Goal: Register for event/course

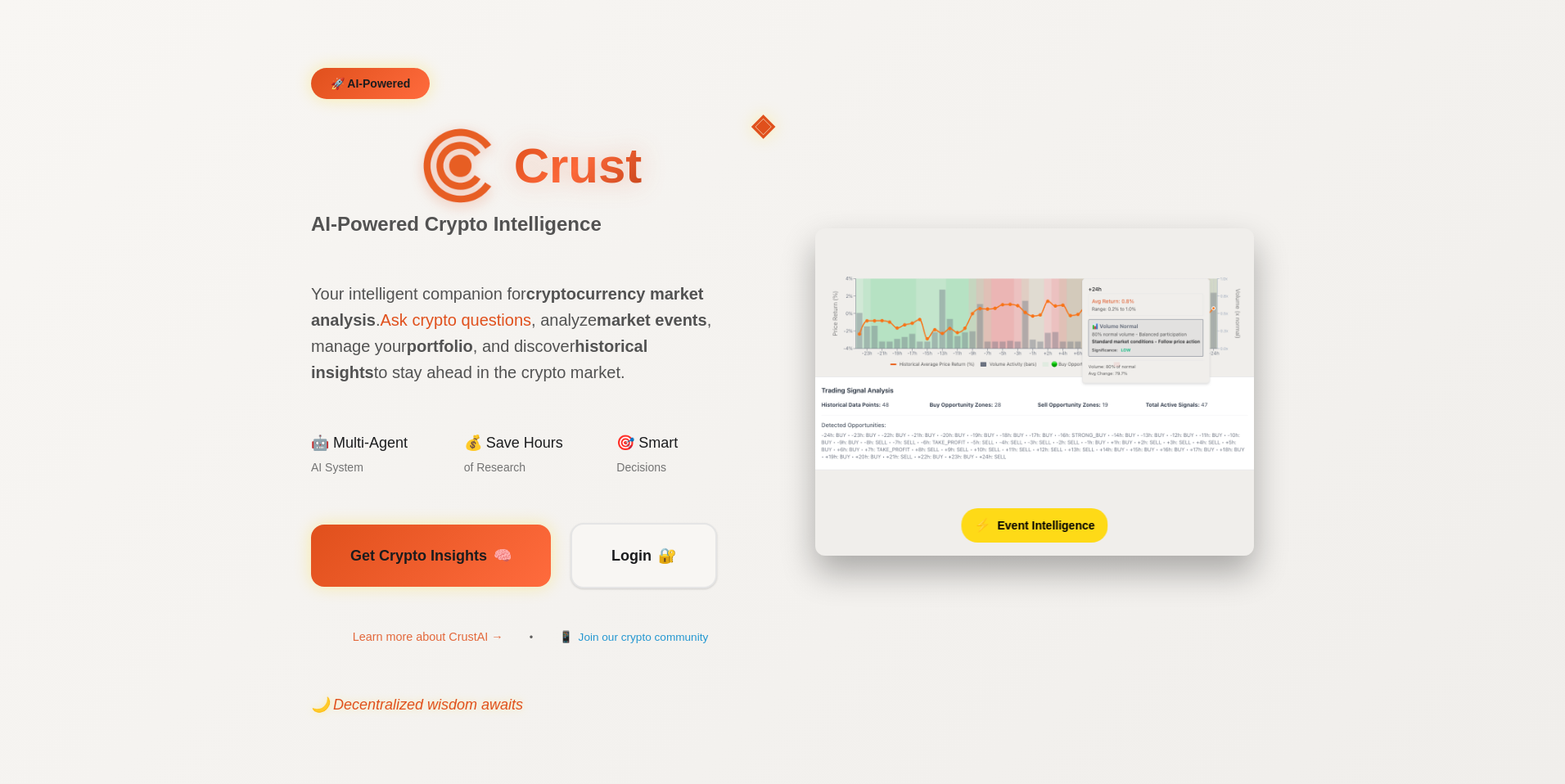
click at [1395, 594] on section "🚀 AI-Powered Crust AI-Powered Crypto Intelligence ◈ Your intelligent companion …" at bounding box center [782, 392] width 1565 height 784
click at [1038, 530] on span "Event Intelligence" at bounding box center [1045, 525] width 98 height 18
click at [965, 356] on img at bounding box center [1035, 371] width 448 height 292
click at [116, 507] on section "🚀 AI-Powered Crust AI-Powered Crypto Intelligence ₳ Your intelligent companion …" at bounding box center [782, 392] width 1565 height 784
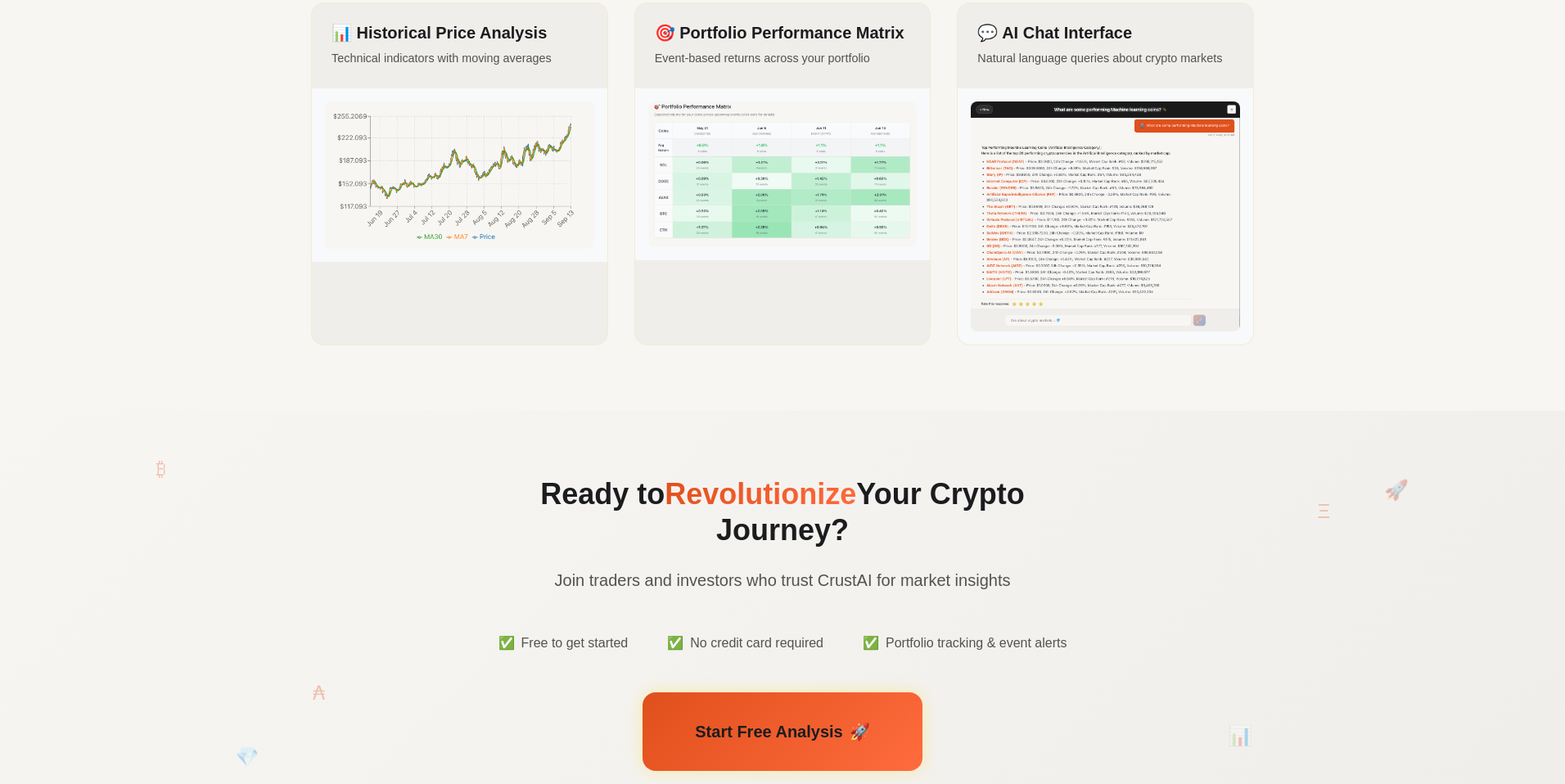
scroll to position [1996, 0]
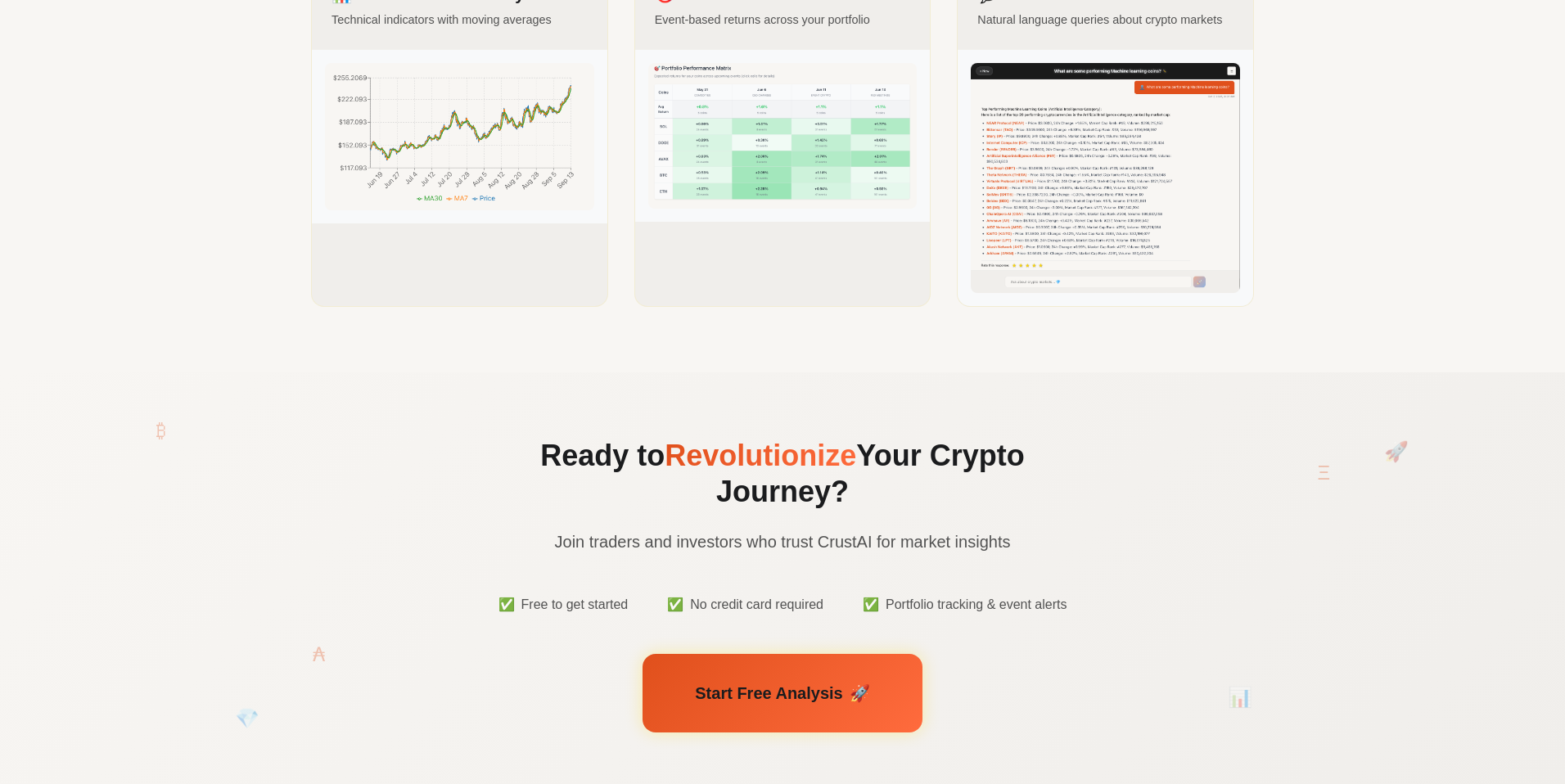
click at [1412, 366] on section "See CrustAI In Action Real analytics and insights from our platform 📊 Historica…" at bounding box center [782, 62] width 1565 height 621
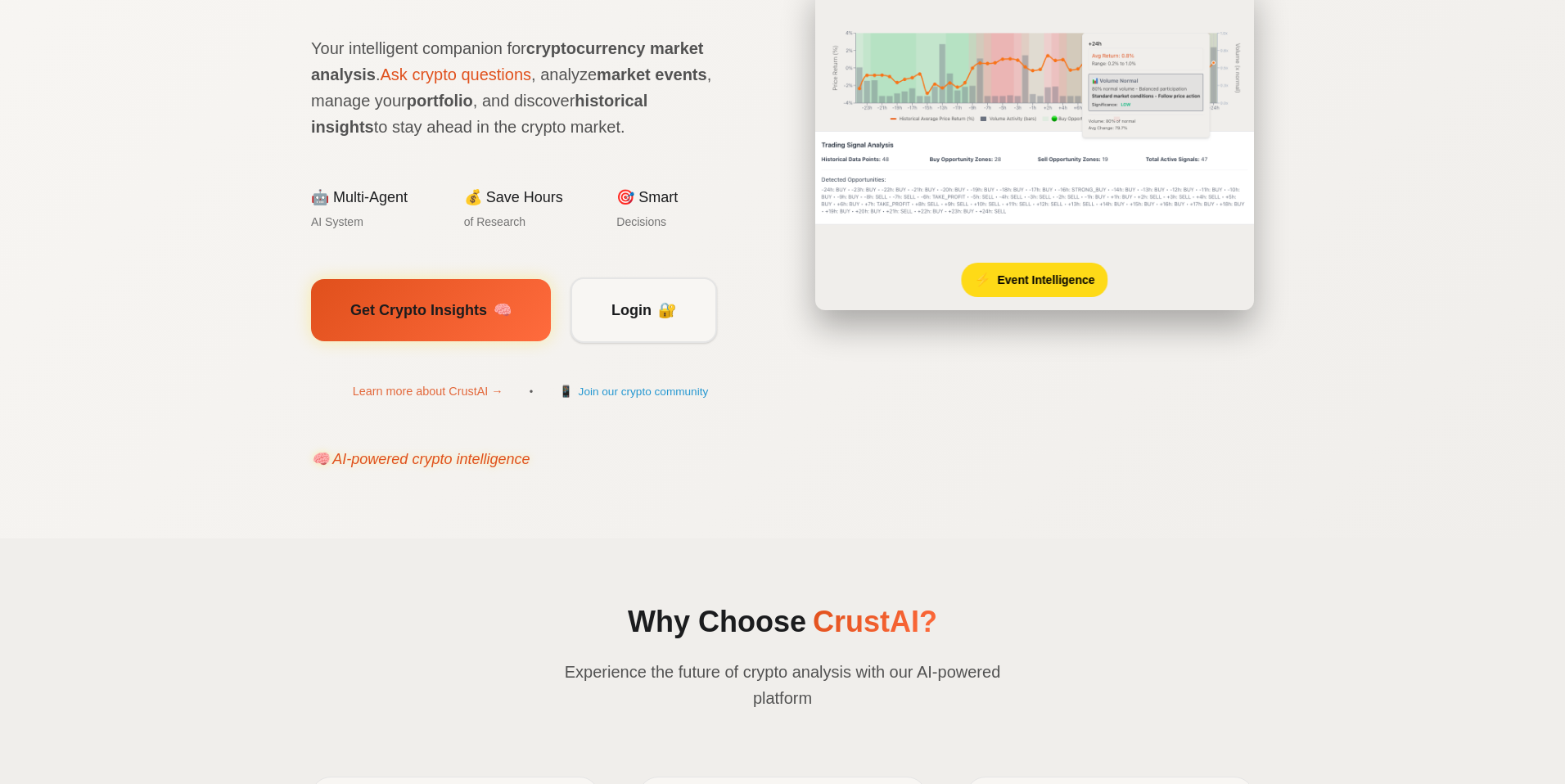
scroll to position [0, 0]
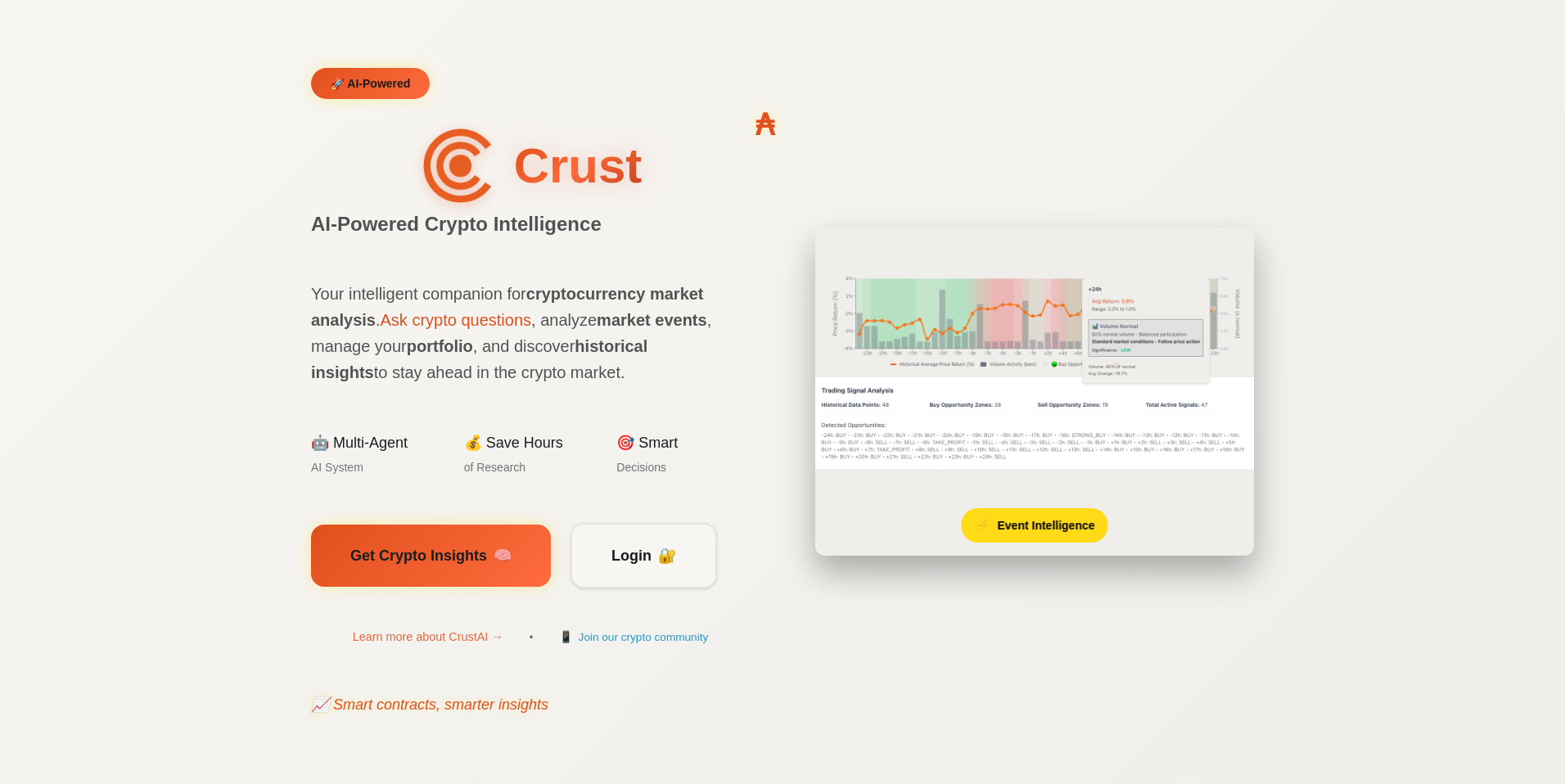
click at [1290, 536] on section "🚀 AI-Powered Crust AI-Powered Crypto Intelligence ₳ Your intelligent companion …" at bounding box center [782, 392] width 1565 height 784
click at [122, 588] on section "🚀 AI-Powered Crust AI-Powered Crypto Intelligence Ξ Your intelligent companion …" at bounding box center [782, 392] width 1565 height 784
click at [640, 546] on span "Login" at bounding box center [631, 554] width 40 height 23
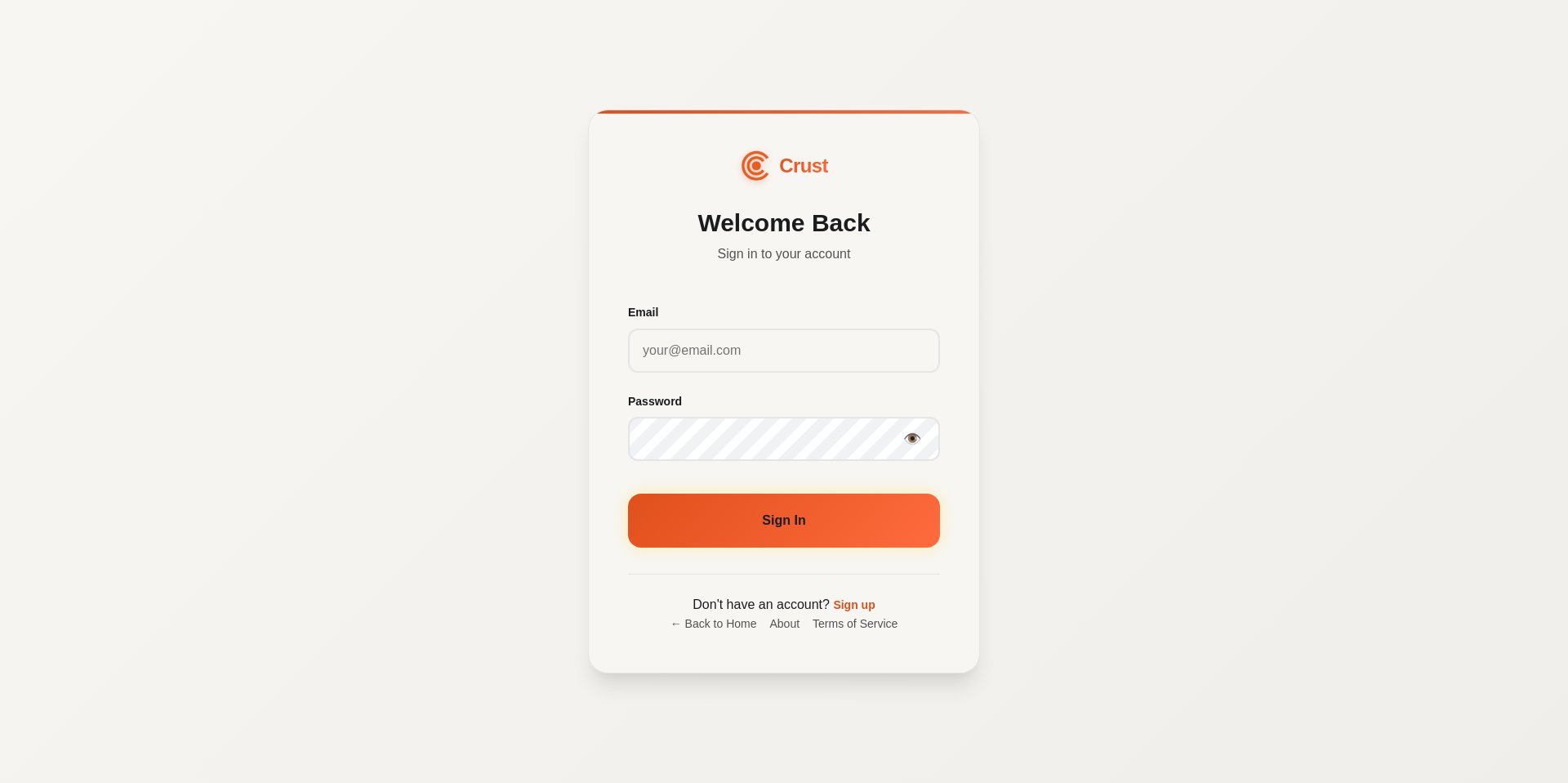
click at [457, 523] on div "Crust Welcome Back Sign in to your account Email Password 👁️ Sign In Don't have…" at bounding box center [784, 392] width 1568 height 783
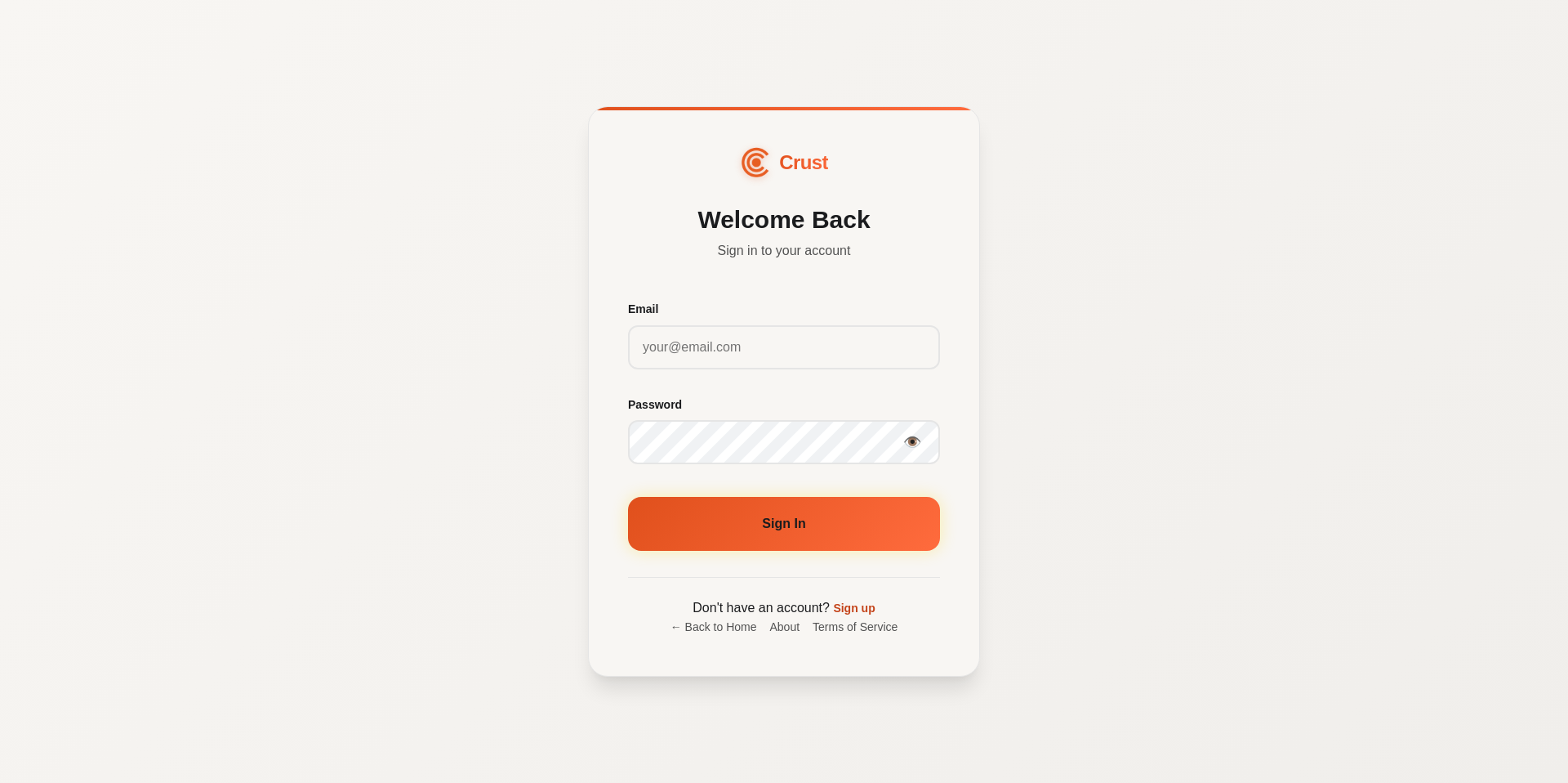
click at [850, 614] on link "Sign up" at bounding box center [853, 607] width 42 height 13
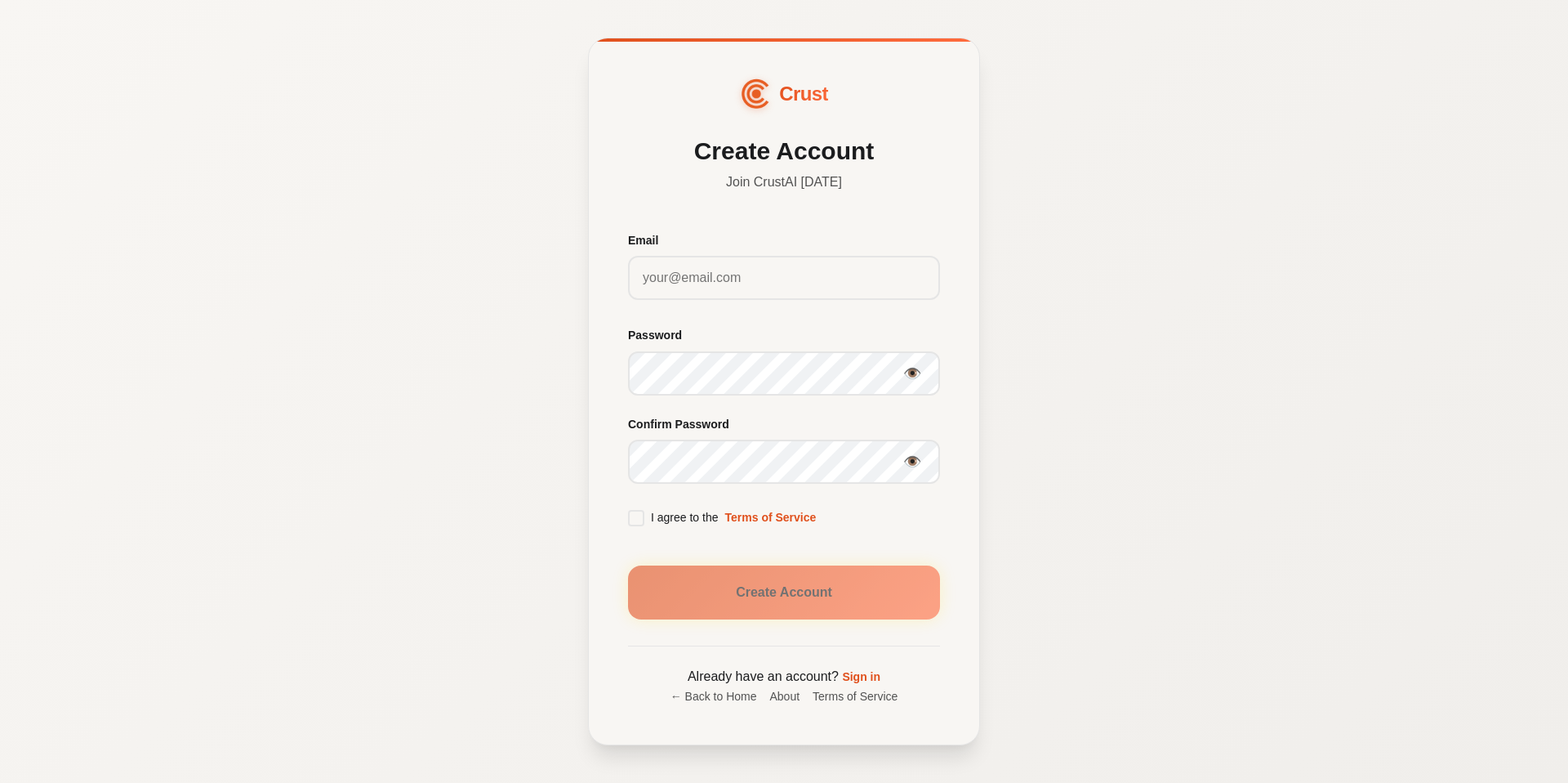
click at [690, 302] on div "Email" at bounding box center [784, 269] width 312 height 75
click at [698, 292] on input "Email" at bounding box center [784, 277] width 312 height 44
type input "[EMAIL_ADDRESS][DOMAIN_NAME]"
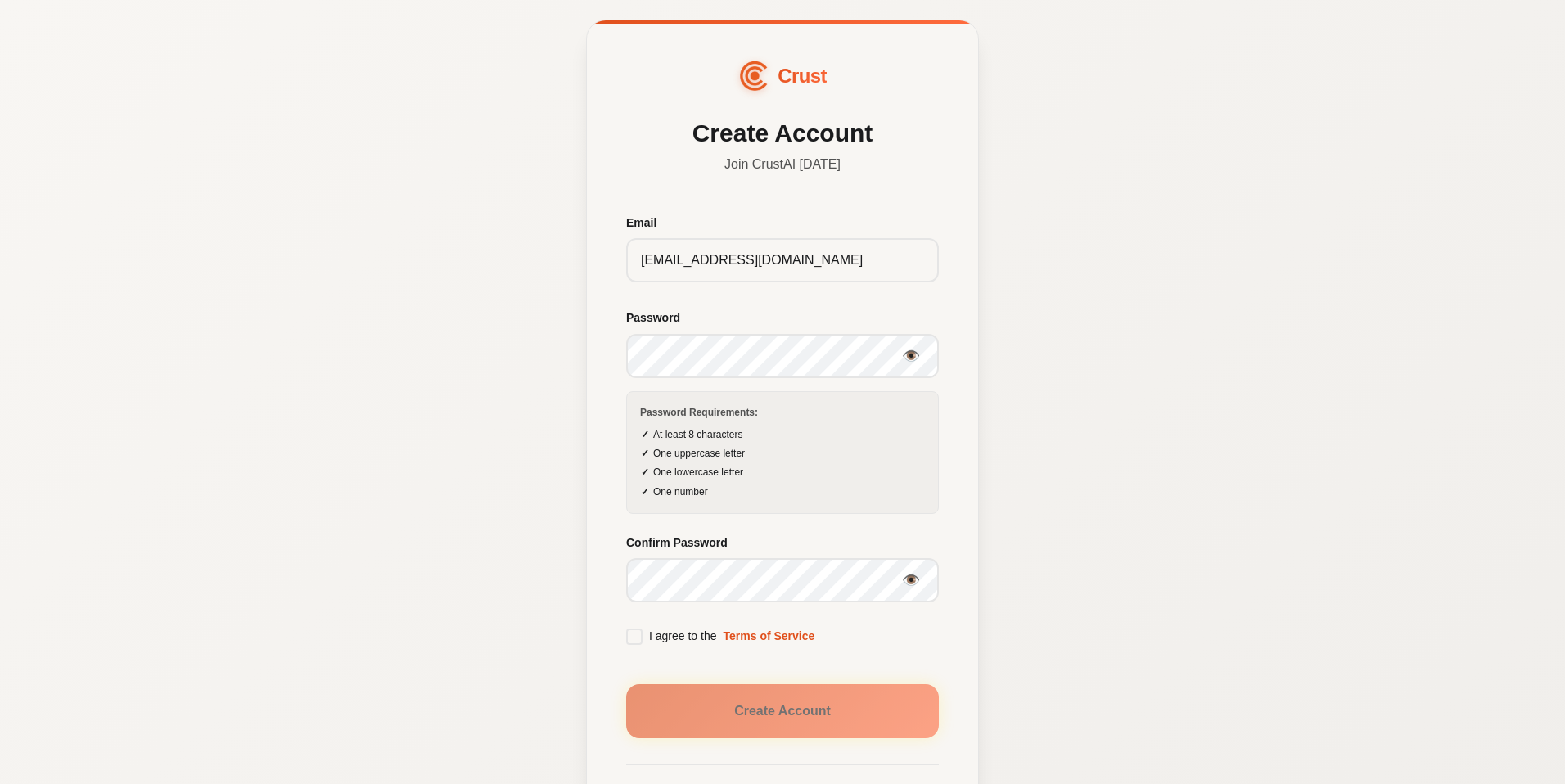
click at [636, 633] on span at bounding box center [634, 636] width 16 height 16
click at [0, 0] on input "I agree to the Terms of Service" at bounding box center [0, 0] width 0 height 0
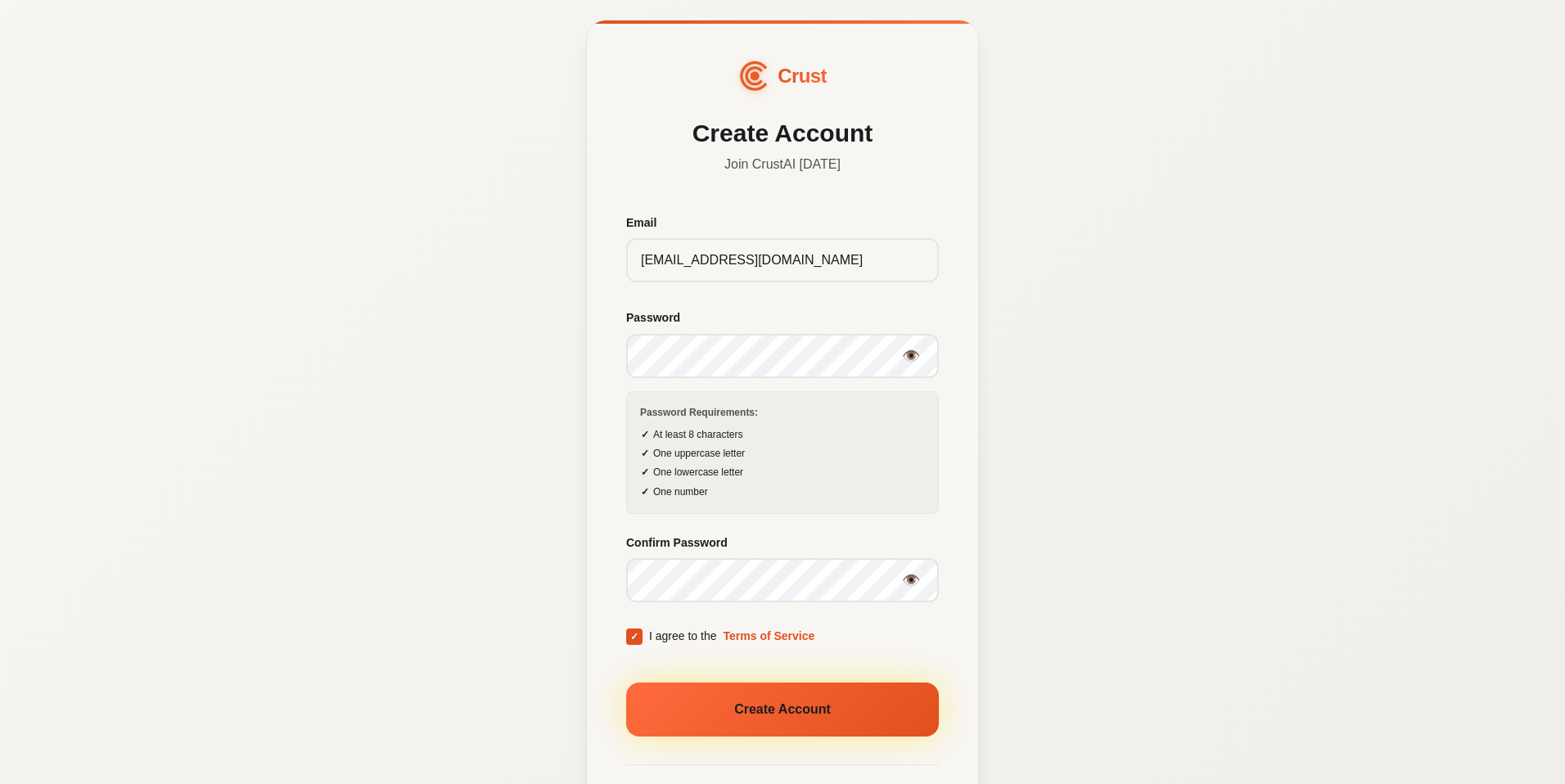
click at [687, 709] on button "Create Account" at bounding box center [782, 710] width 312 height 54
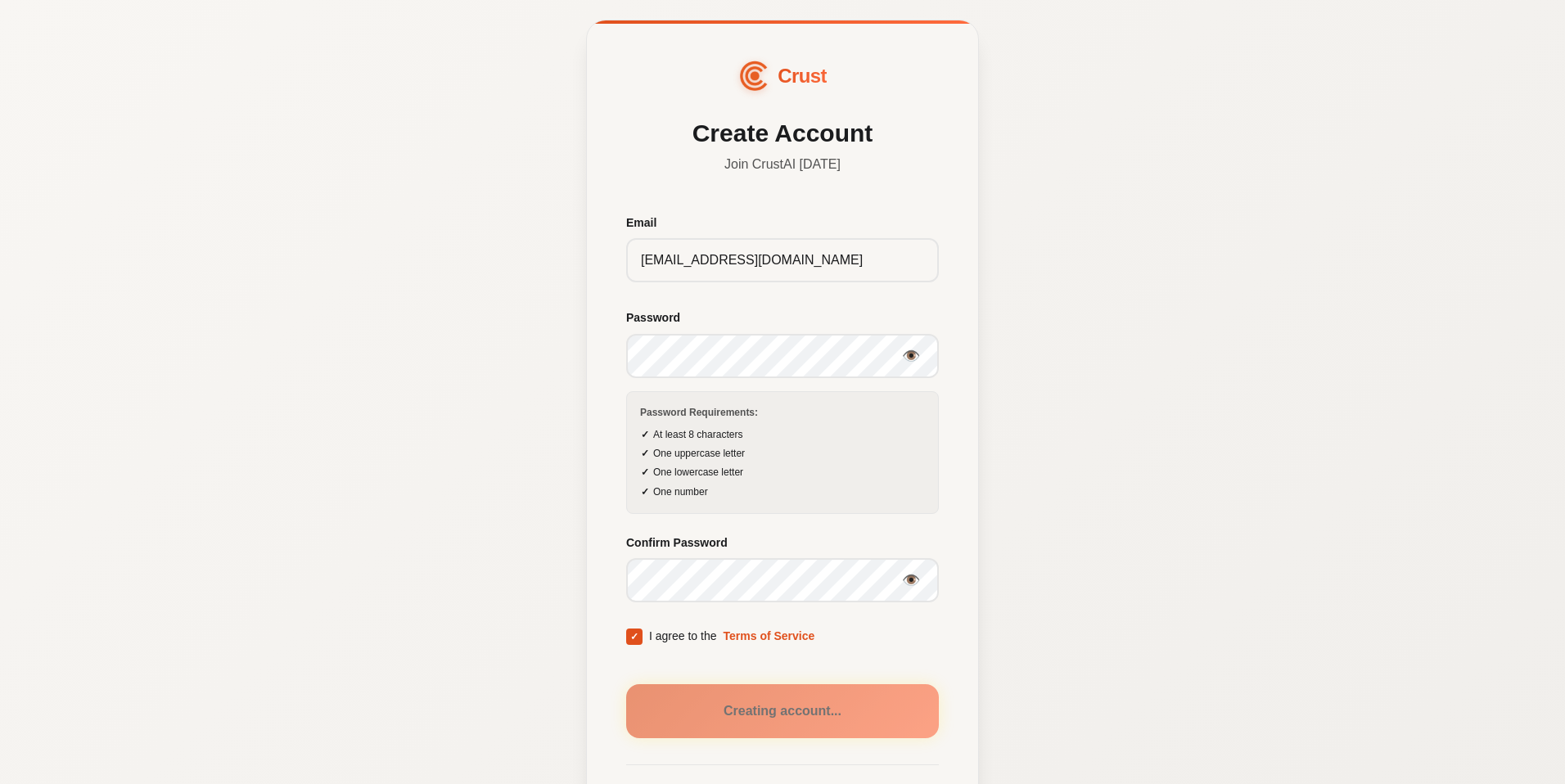
click at [453, 447] on div "Crust Create Account Join CrustAI [DATE] Email [EMAIL_ADDRESS][DOMAIN_NAME] Pas…" at bounding box center [782, 441] width 1565 height 884
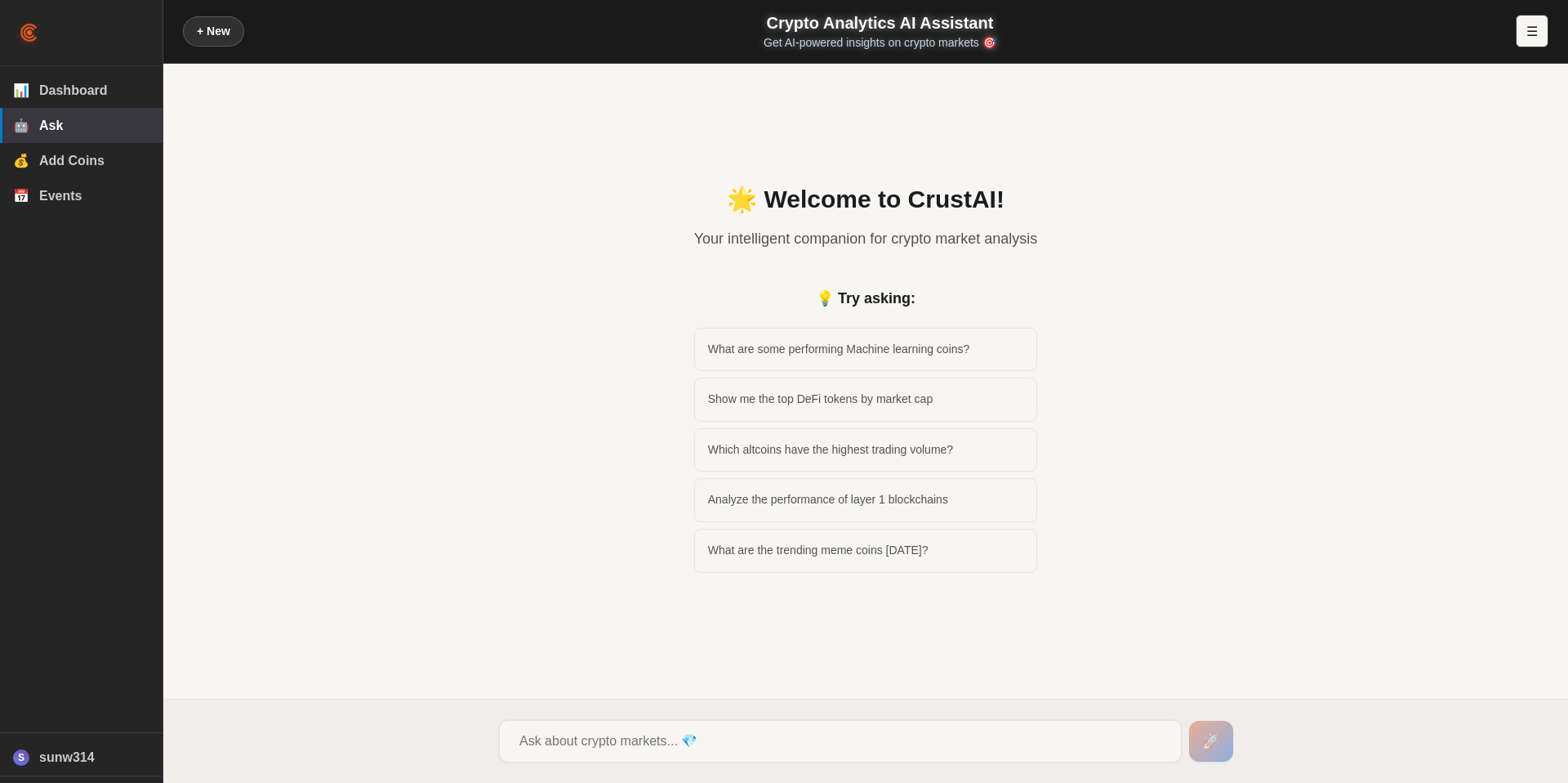
click at [547, 434] on div "🌟 Welcome to CrustAI! Your intelligent companion for crypto market analysis 💡 T…" at bounding box center [865, 382] width 1366 height 594
click at [82, 98] on span "Dashboard" at bounding box center [94, 90] width 110 height 14
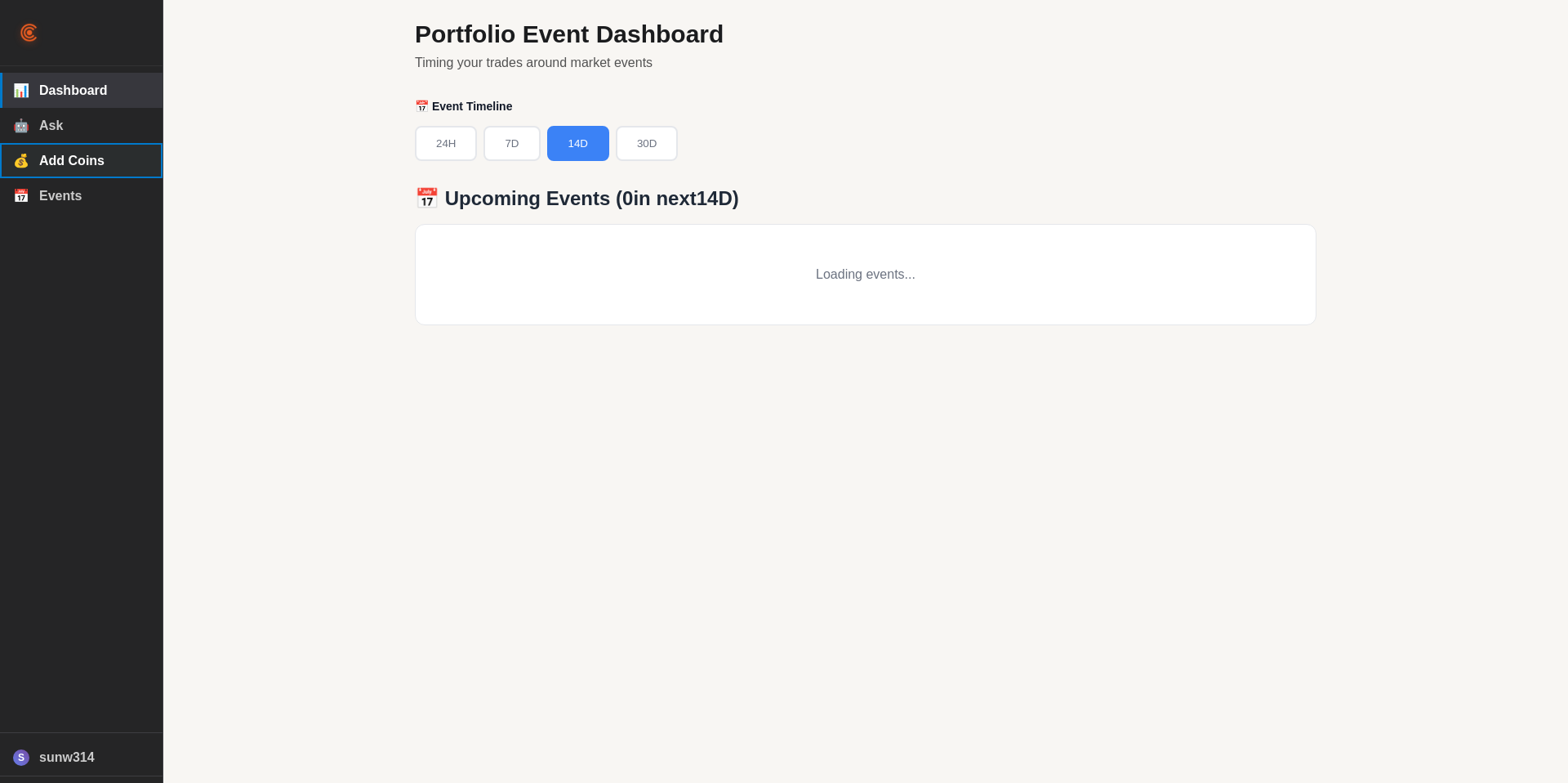
click at [91, 168] on span "Add Coins" at bounding box center [94, 160] width 110 height 14
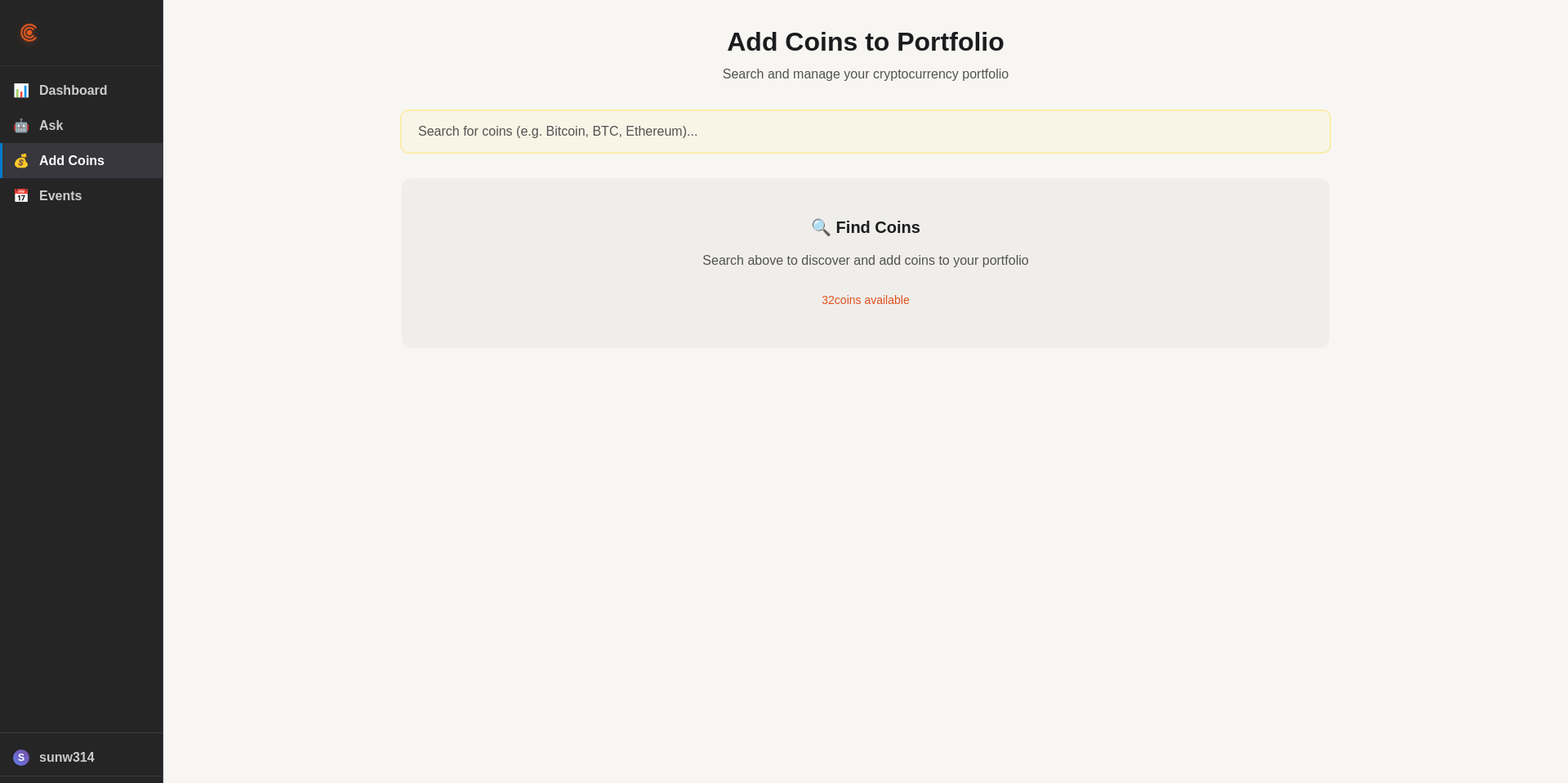
click at [589, 130] on input "text" at bounding box center [866, 132] width 928 height 41
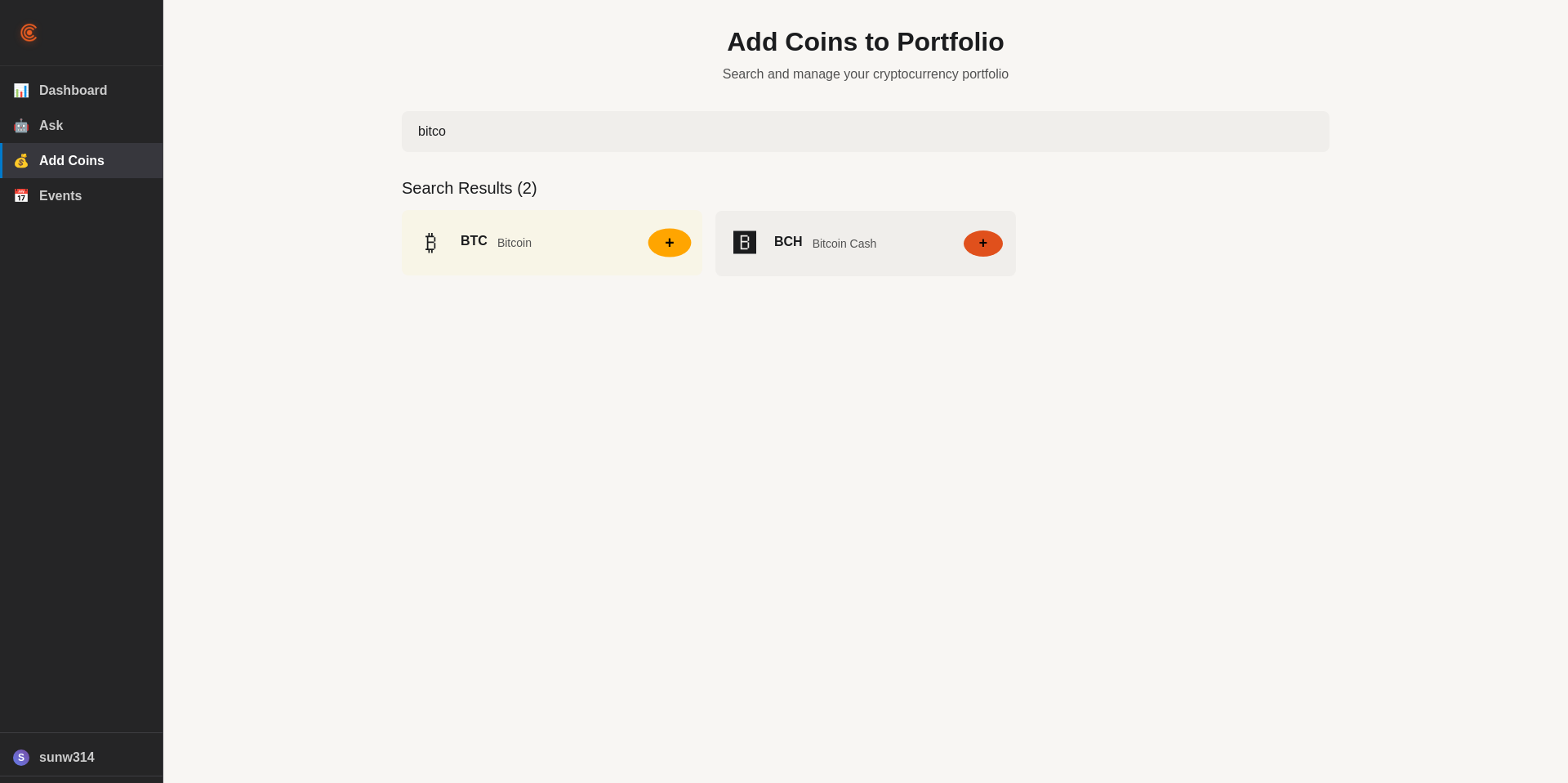
click at [677, 244] on button "+" at bounding box center [670, 242] width 43 height 29
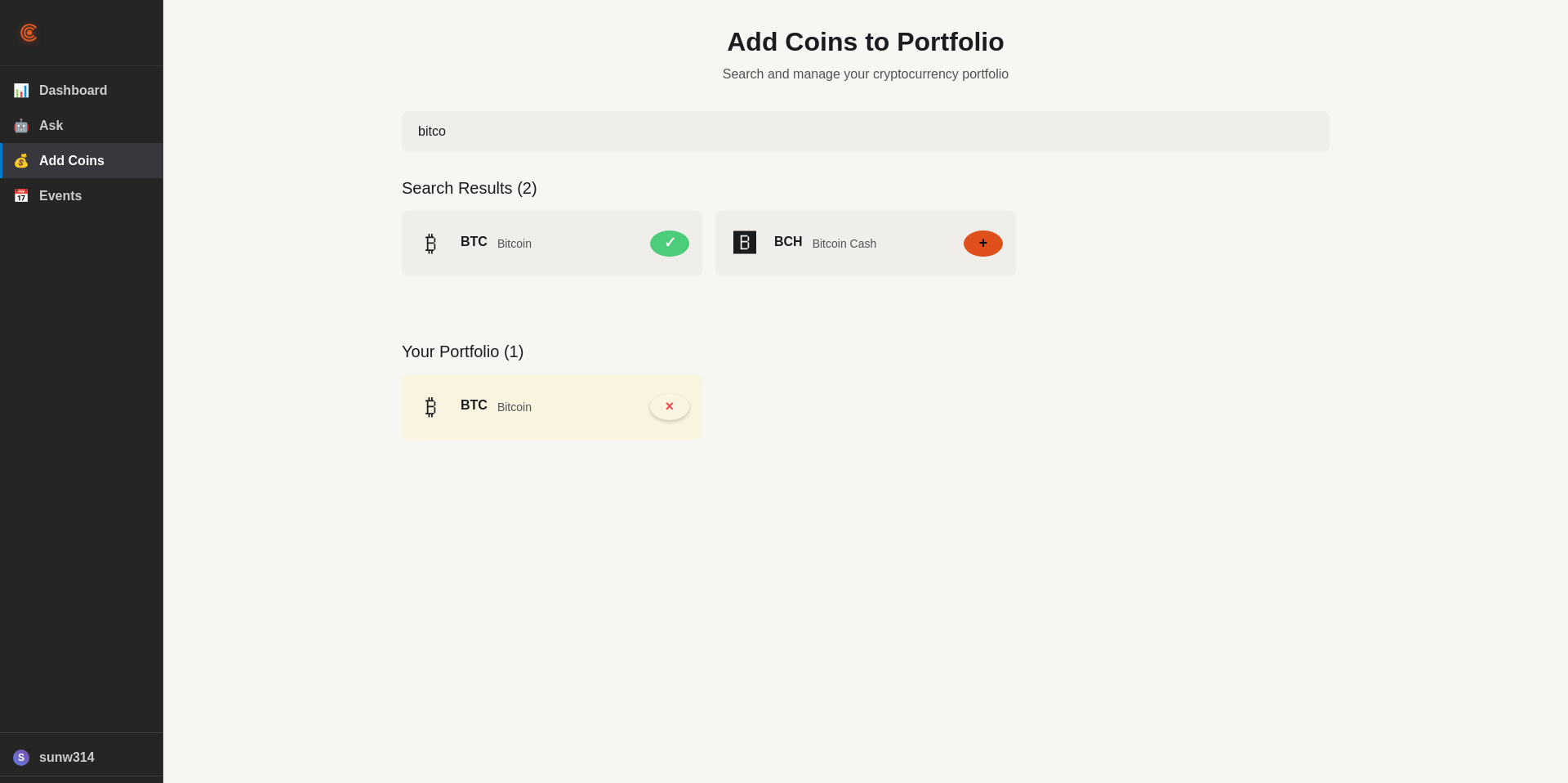
click at [245, 381] on div "Add Coins to Portfolio Search and manage your cryptocurrency portfolio bitco Se…" at bounding box center [865, 392] width 1405 height 783
click at [306, 410] on div "Add Coins to Portfolio Search and manage your cryptocurrency portfolio bitco Se…" at bounding box center [865, 392] width 1405 height 783
click at [271, 209] on div "Add Coins to Portfolio Search and manage your cryptocurrency portfolio bitco Se…" at bounding box center [865, 392] width 1405 height 783
click at [338, 66] on div "Add Coins to Portfolio Search and manage your cryptocurrency portfolio bitco Se…" at bounding box center [865, 392] width 1405 height 783
click at [324, 314] on div "Add Coins to Portfolio Search and manage your cryptocurrency portfolio bitco Se…" at bounding box center [865, 392] width 1405 height 783
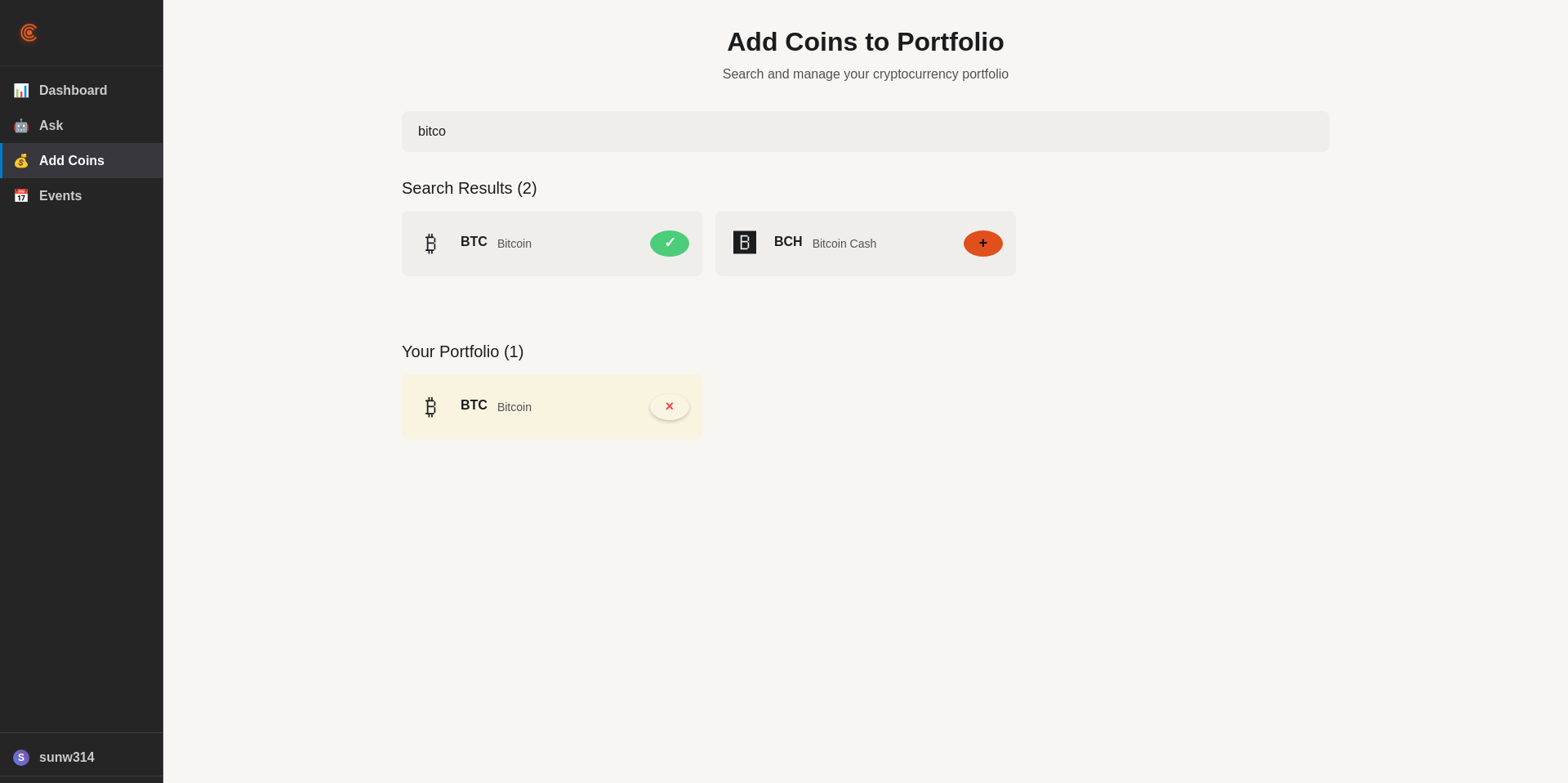
click at [315, 298] on div "Add Coins to Portfolio Search and manage your cryptocurrency portfolio bitco Se…" at bounding box center [865, 392] width 1405 height 783
click at [1075, 85] on div "Add Coins to Portfolio Search and manage your cryptocurrency portfolio bitco Se…" at bounding box center [865, 253] width 980 height 505
click at [308, 413] on div "Add Coins to Portfolio Search and manage your cryptocurrency portfolio bitco Se…" at bounding box center [865, 392] width 1405 height 783
click at [547, 142] on input "bitco" at bounding box center [866, 132] width 928 height 41
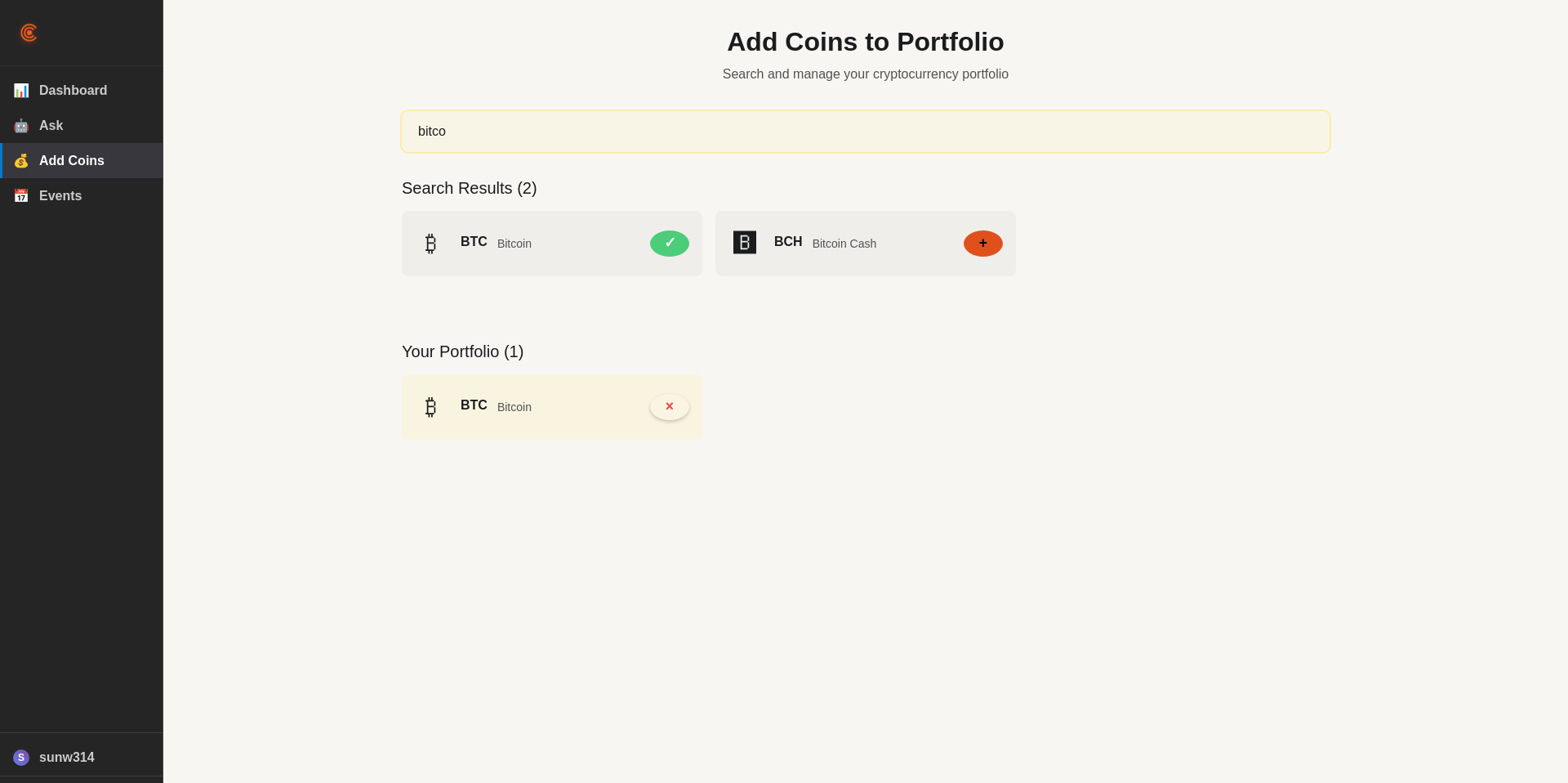
click at [547, 142] on input "bitco" at bounding box center [866, 132] width 928 height 41
click at [666, 241] on button "+" at bounding box center [670, 242] width 43 height 29
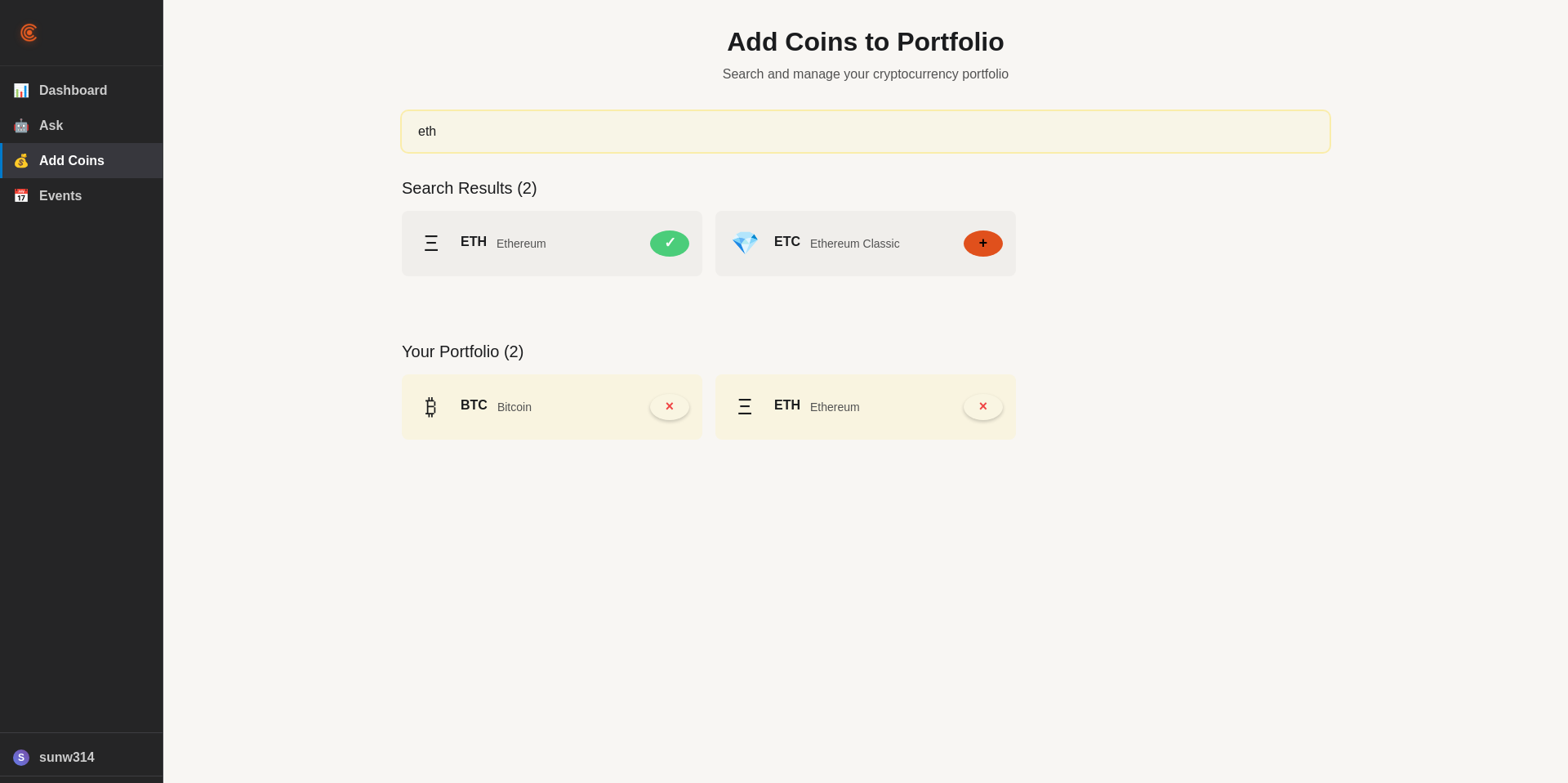
click at [544, 134] on input "eth" at bounding box center [866, 132] width 928 height 41
type input "sola"
click at [666, 245] on button "+" at bounding box center [670, 242] width 43 height 29
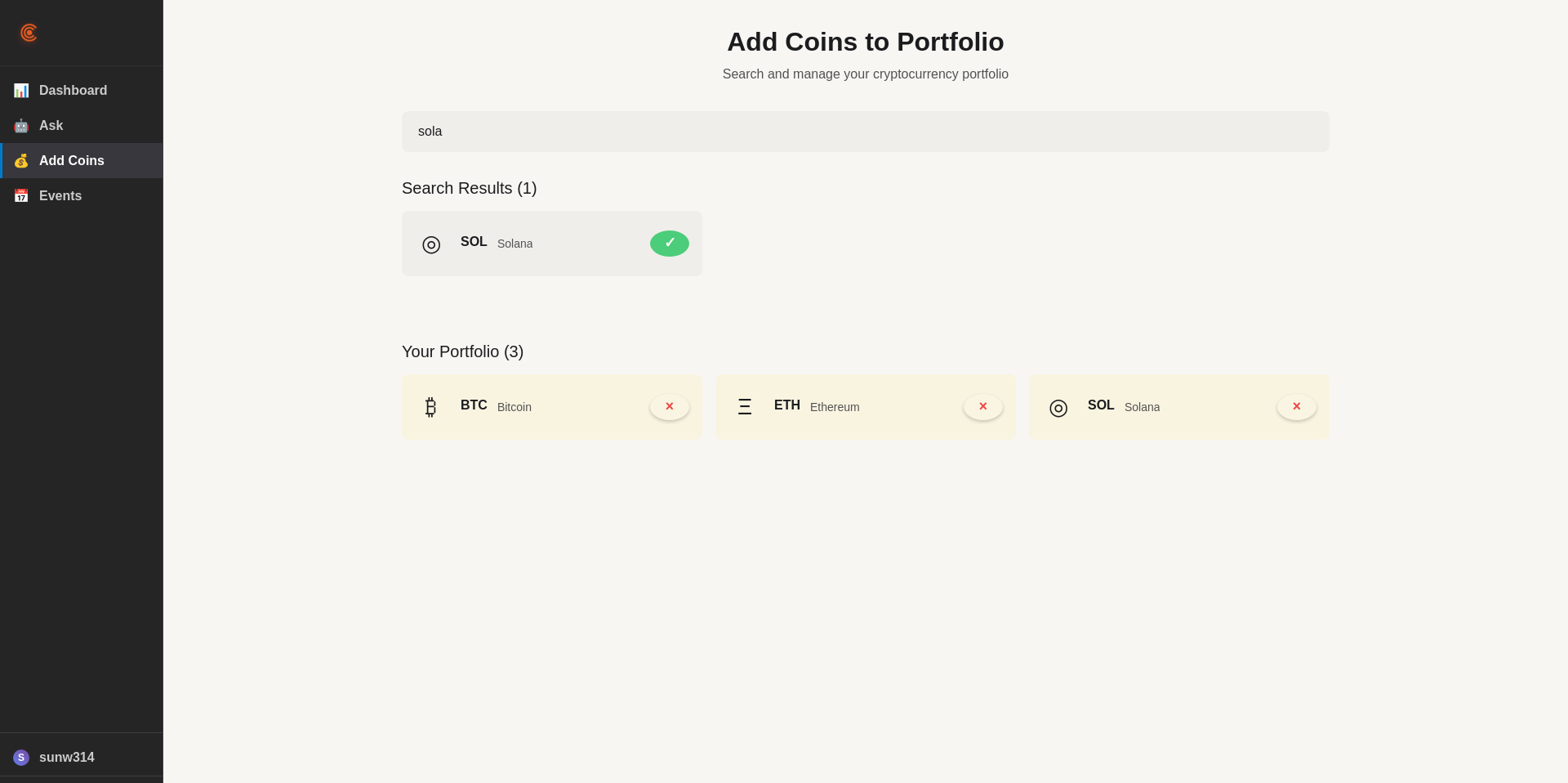
click at [296, 328] on div "Add Coins to Portfolio Search and manage your cryptocurrency portfolio sola Sea…" at bounding box center [865, 392] width 1405 height 783
click at [244, 487] on div "Add Coins to Portfolio Search and manage your cryptocurrency portfolio sola Sea…" at bounding box center [865, 392] width 1405 height 783
click at [335, 521] on div "Add Coins to Portfolio Search and manage your cryptocurrency portfolio sola Sea…" at bounding box center [865, 392] width 1405 height 783
click at [238, 269] on div "Add Coins to Portfolio Search and manage your cryptocurrency portfolio sola Sea…" at bounding box center [865, 392] width 1405 height 783
click at [58, 133] on span "Ask" at bounding box center [94, 125] width 110 height 14
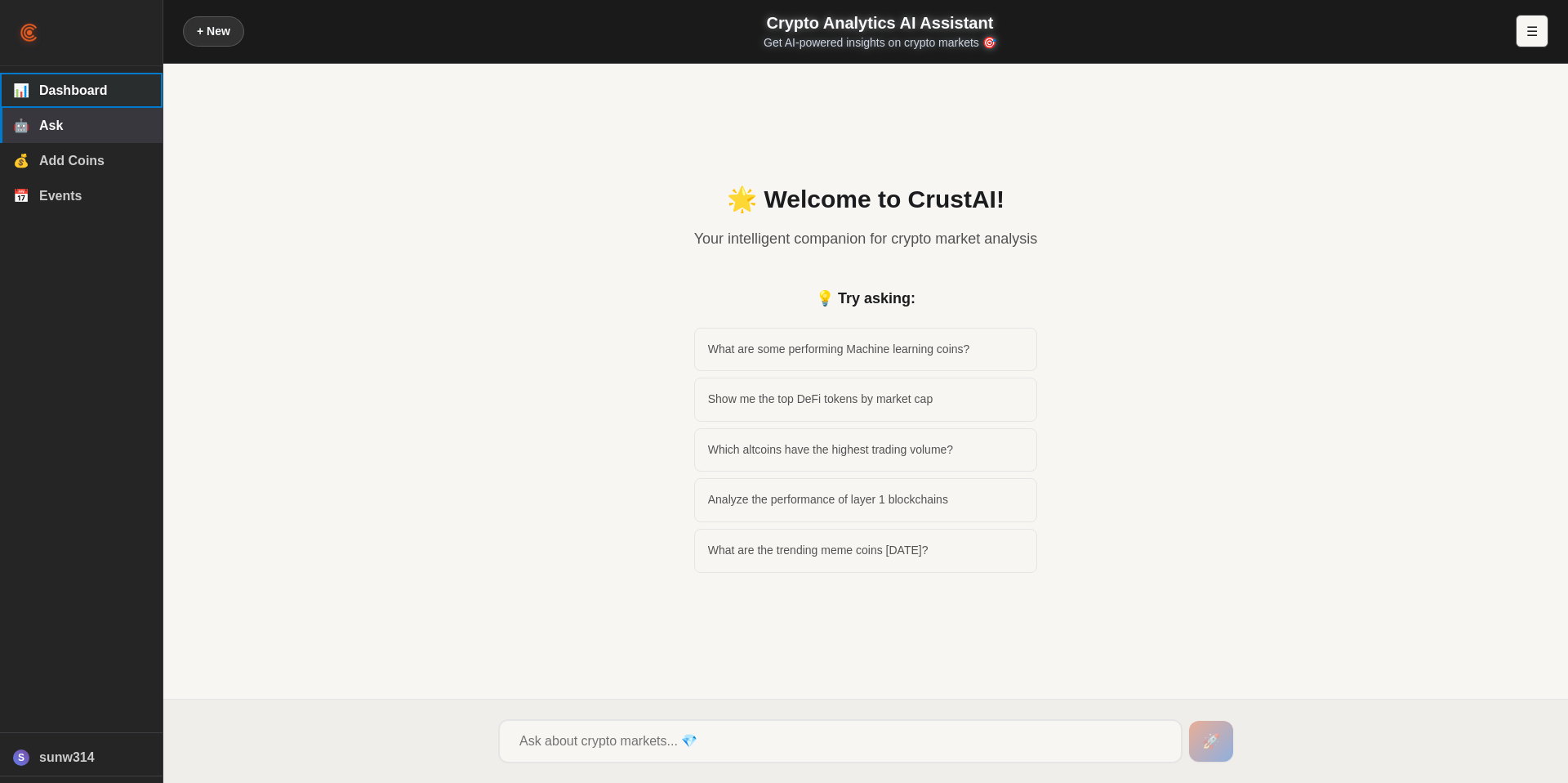
click at [86, 91] on span "Dashboard" at bounding box center [94, 90] width 110 height 14
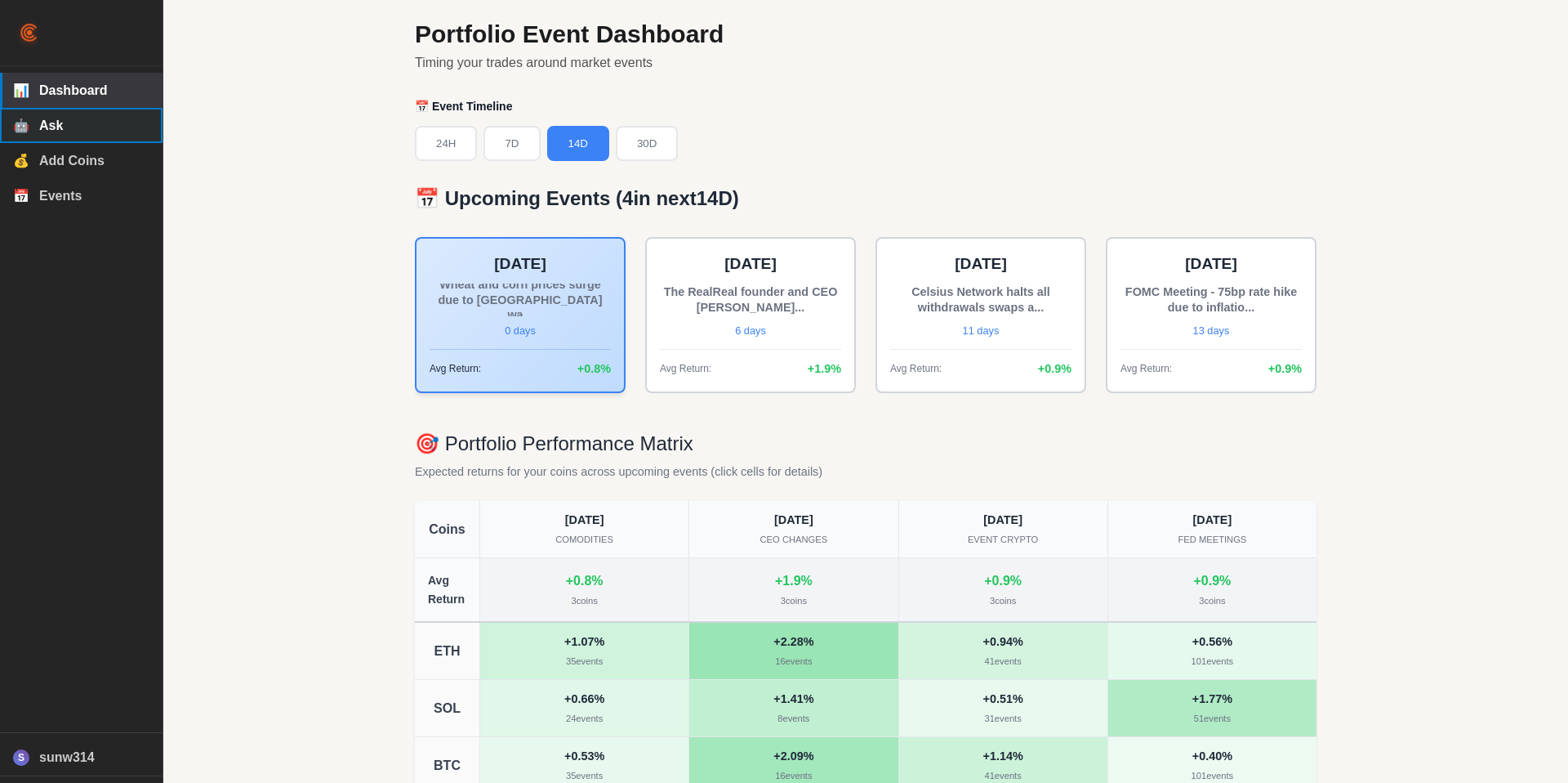
click at [90, 143] on button "🤖 Ask" at bounding box center [81, 125] width 162 height 35
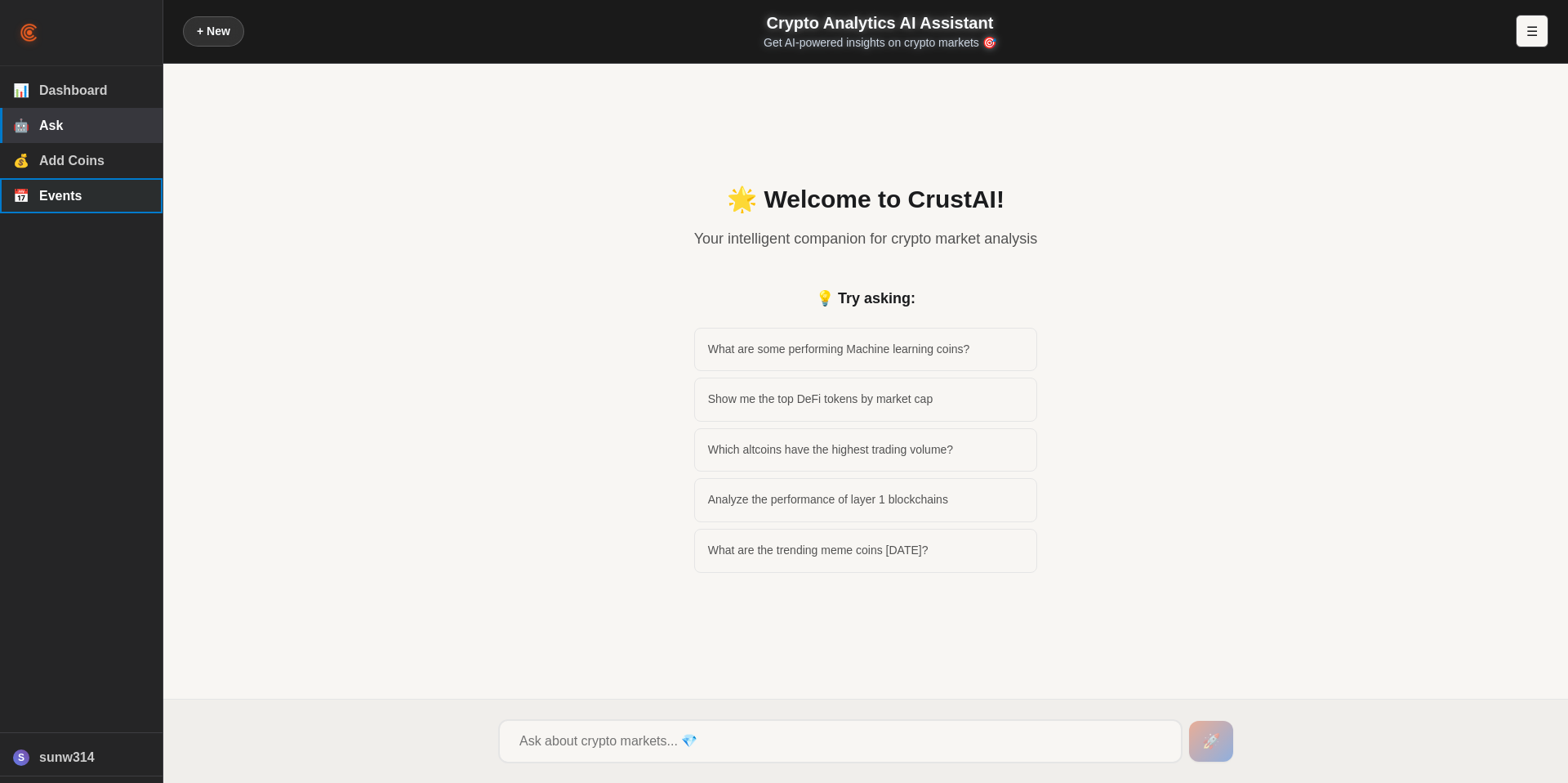
click at [82, 213] on button "📅 Events" at bounding box center [81, 195] width 162 height 35
select select "comodities"
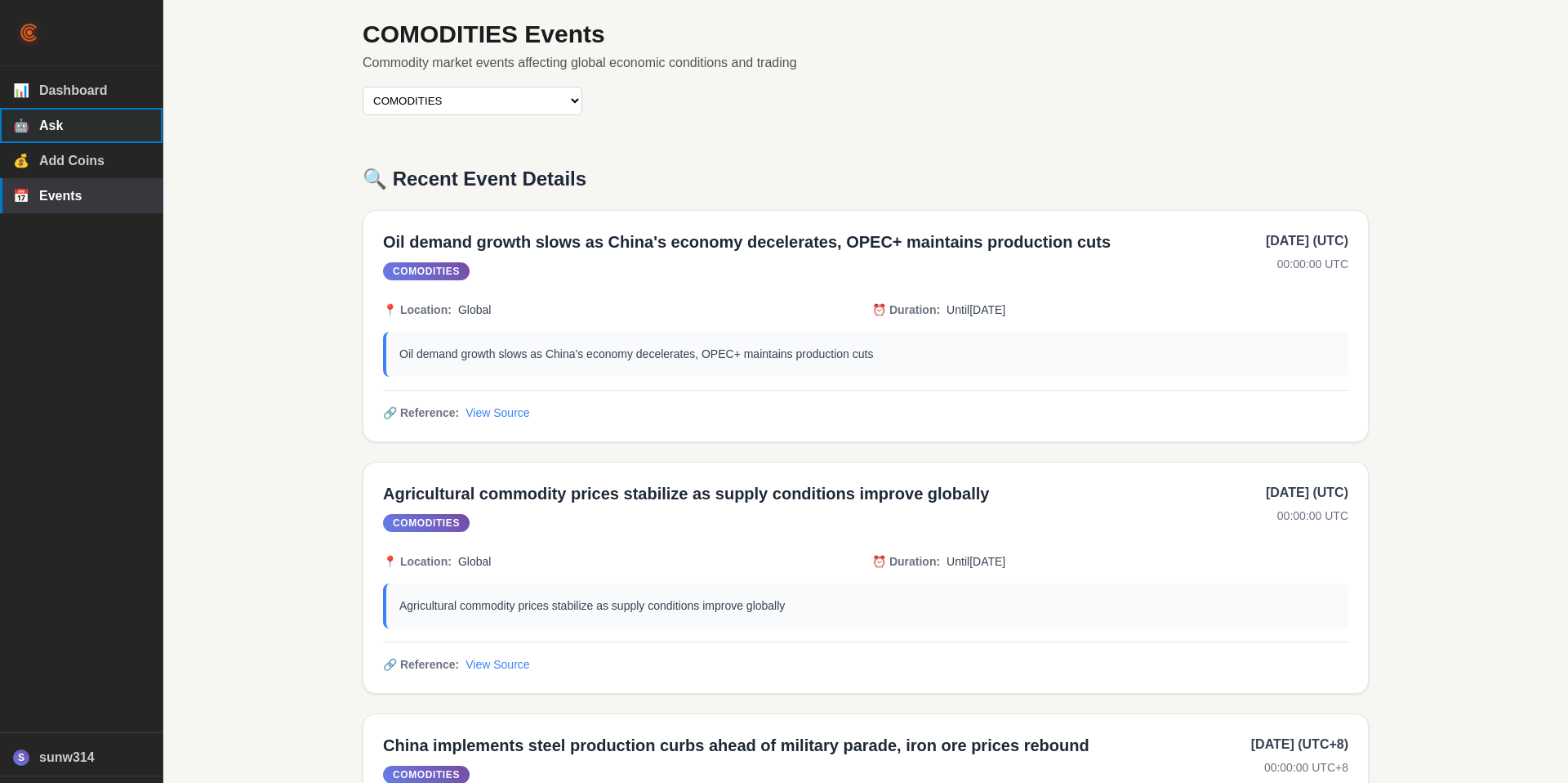
click at [89, 125] on span "Ask" at bounding box center [94, 125] width 110 height 14
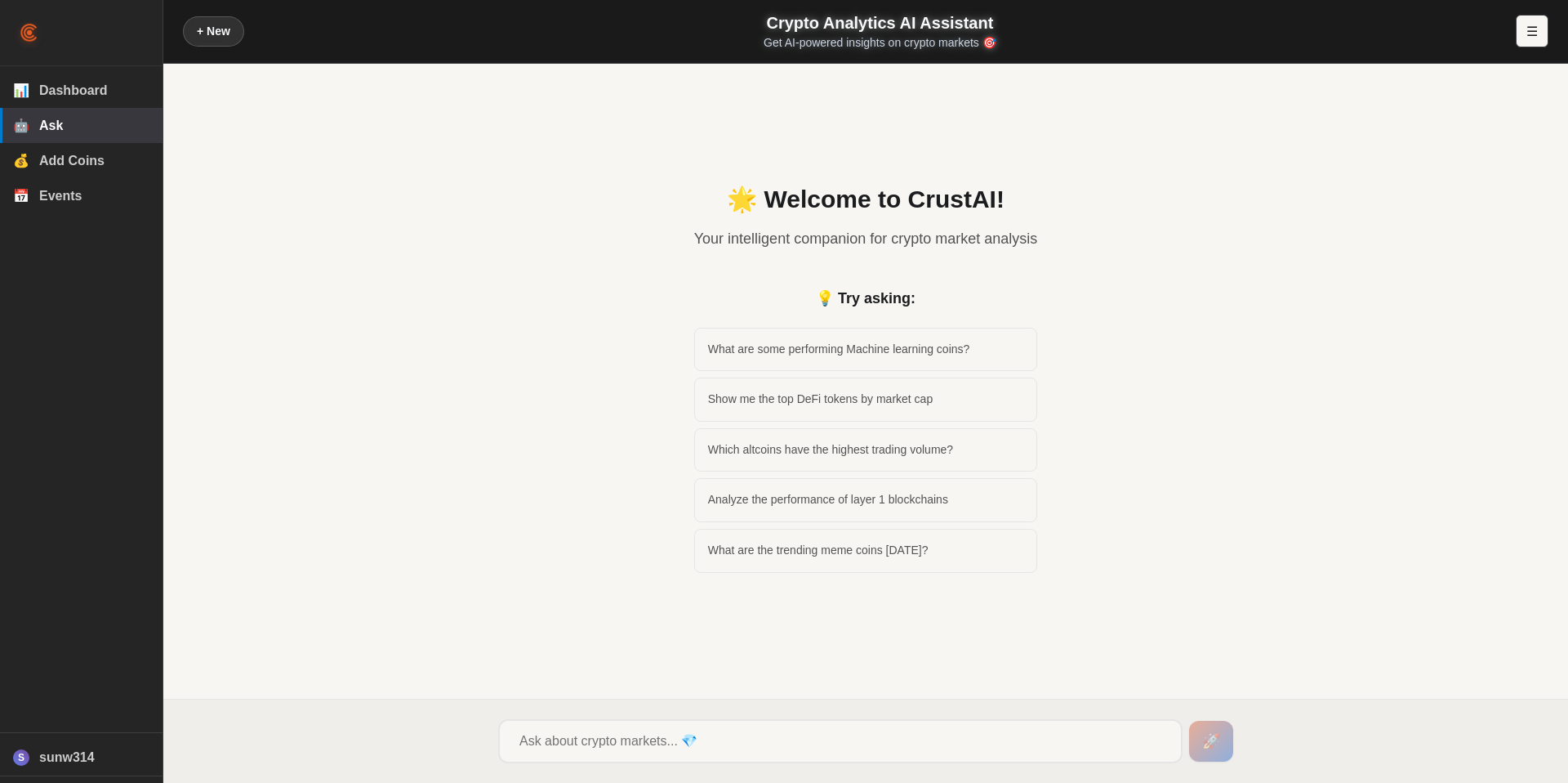
click at [419, 264] on div "🌟 Welcome to CrustAI! Your intelligent companion for crypto market analysis 💡 T…" at bounding box center [865, 382] width 1366 height 594
click at [429, 247] on div "🌟 Welcome to CrustAI! Your intelligent companion for crypto market analysis 💡 T…" at bounding box center [865, 382] width 1366 height 594
click at [487, 266] on div "🌟 Welcome to CrustAI! Your intelligent companion for crypto market analysis 💡 T…" at bounding box center [865, 382] width 1366 height 594
click at [427, 302] on div "🌟 Welcome to CrustAI! Your intelligent companion for crypto market analysis 💡 T…" at bounding box center [865, 382] width 1366 height 594
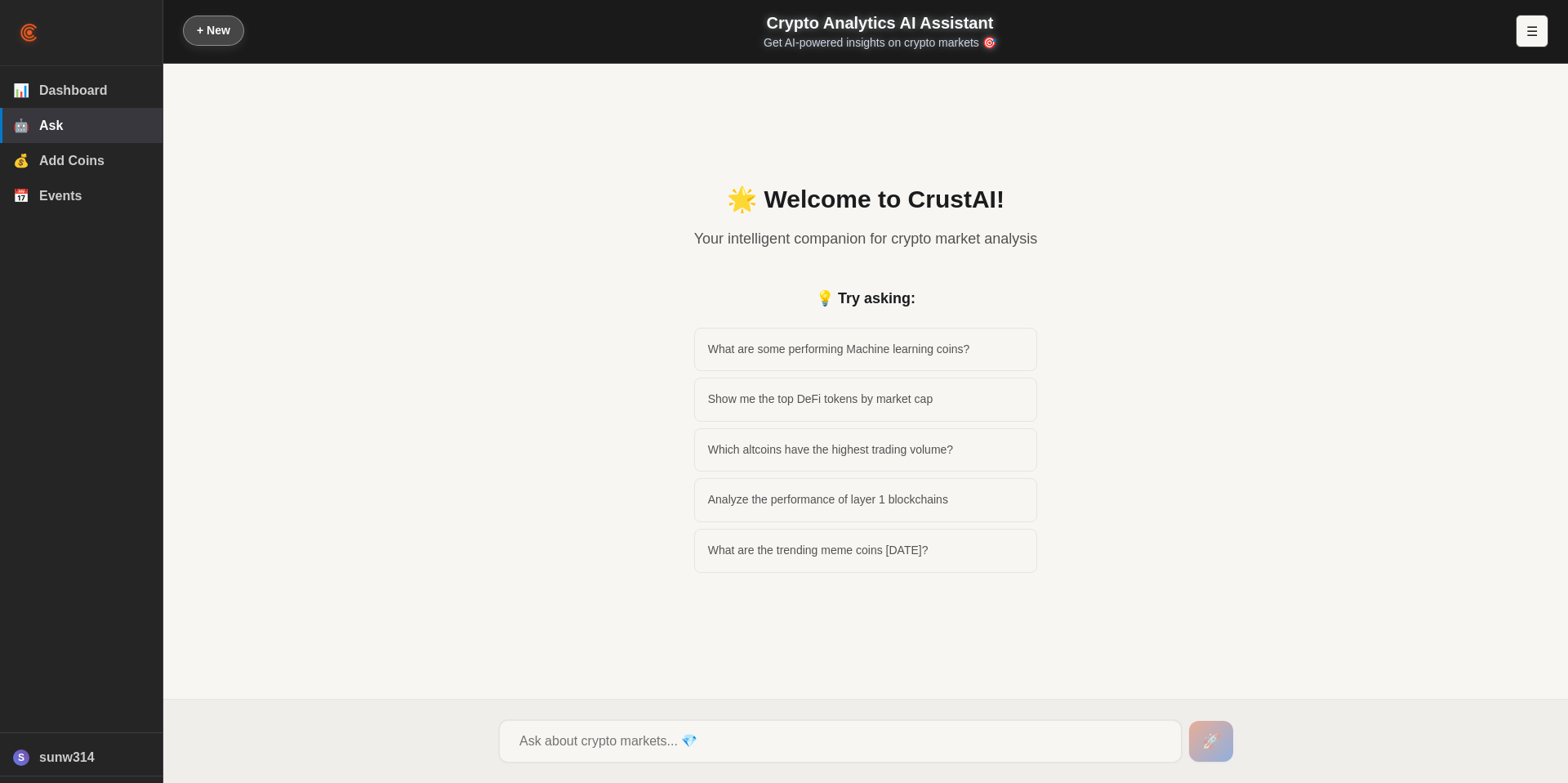
click at [239, 28] on button "+ New" at bounding box center [213, 30] width 61 height 30
click at [213, 28] on button "+ New" at bounding box center [213, 30] width 61 height 30
click at [424, 322] on div "🌟 Welcome to CrustAI! Your intelligent companion for crypto market analysis 💡 T…" at bounding box center [865, 382] width 1366 height 594
select select "comodities"
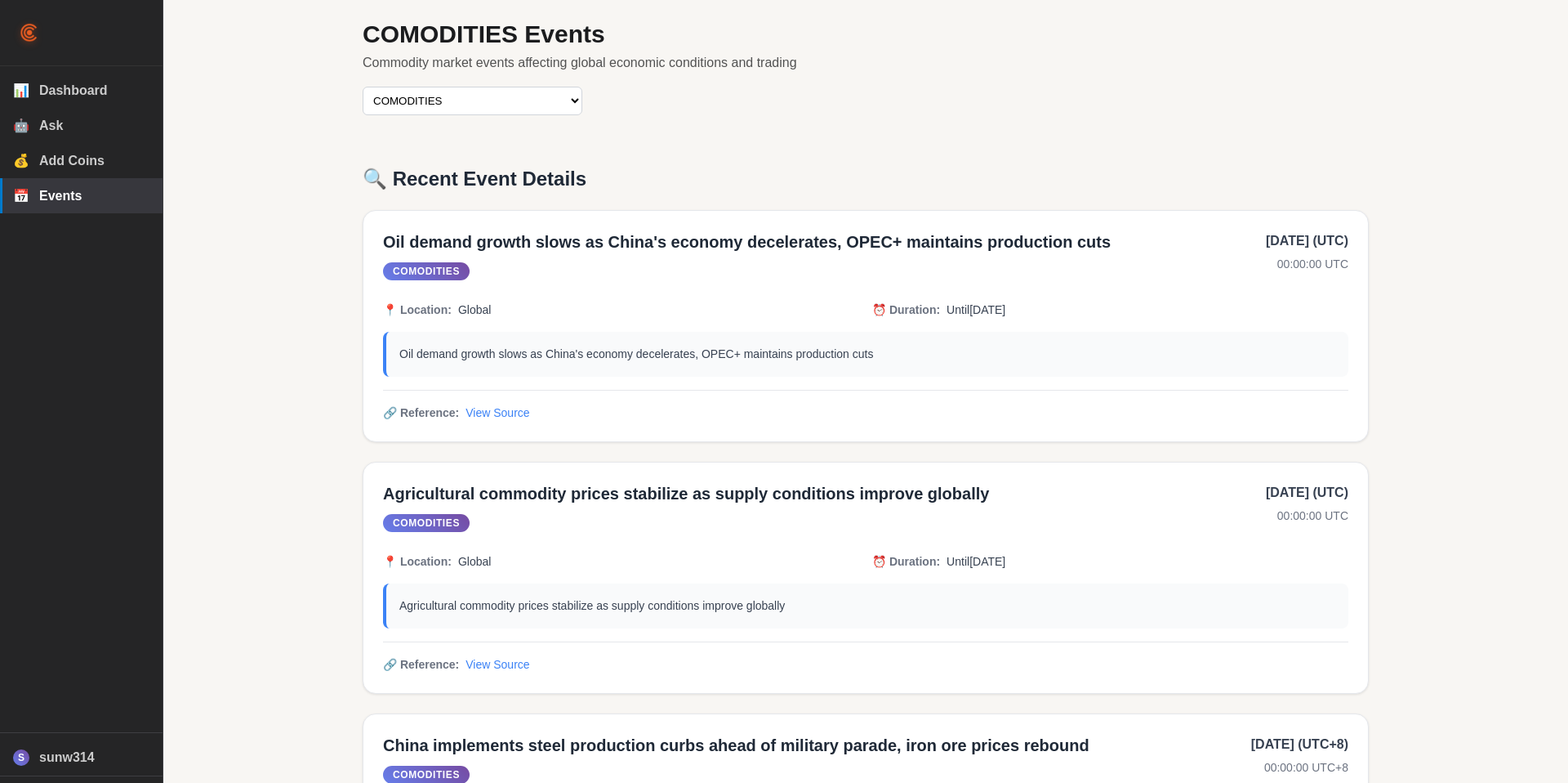
drag, startPoint x: 261, startPoint y: 189, endPoint x: 259, endPoint y: 203, distance: 14.1
